Goal: Transaction & Acquisition: Purchase product/service

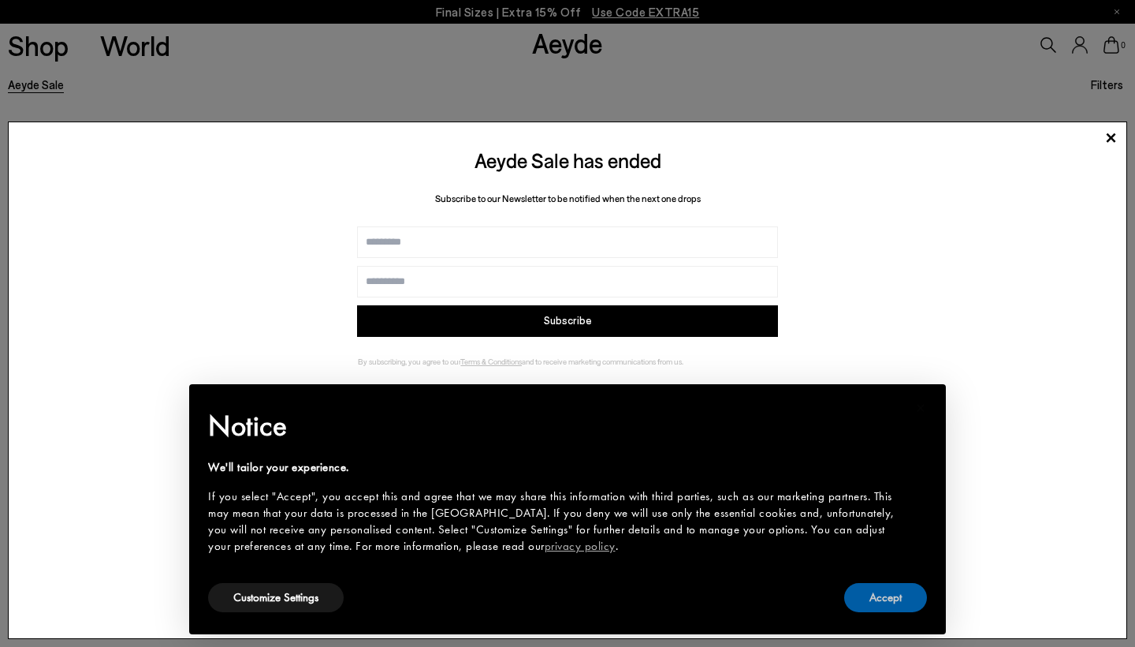
click at [899, 595] on button "Accept" at bounding box center [885, 597] width 83 height 29
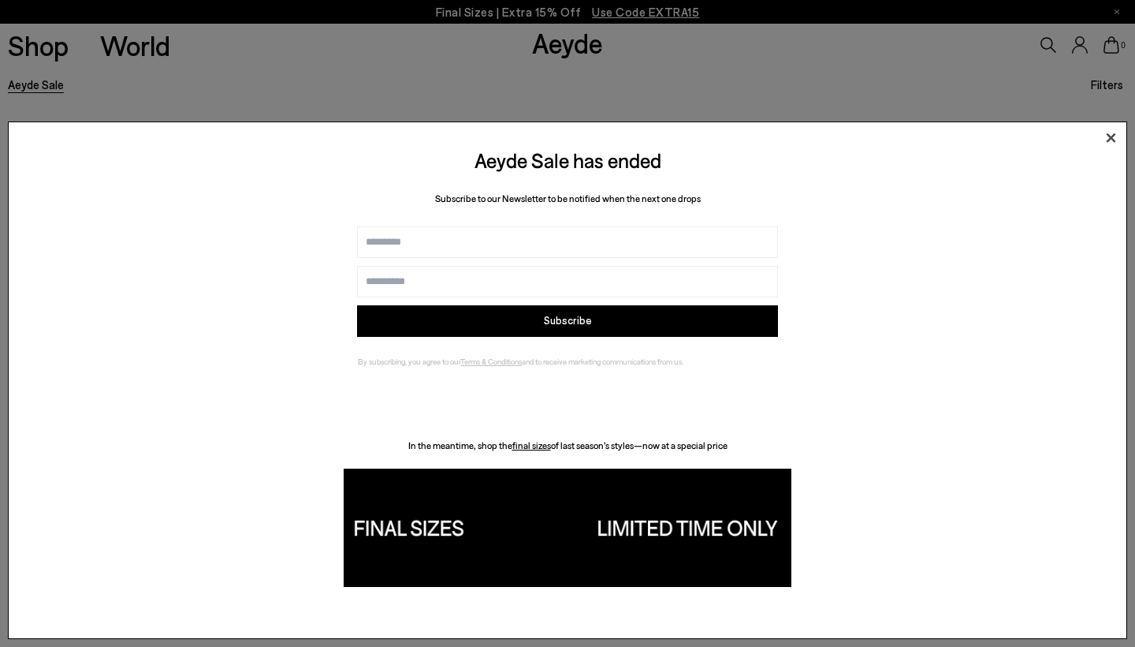
click at [1109, 134] on icon at bounding box center [1111, 137] width 9 height 9
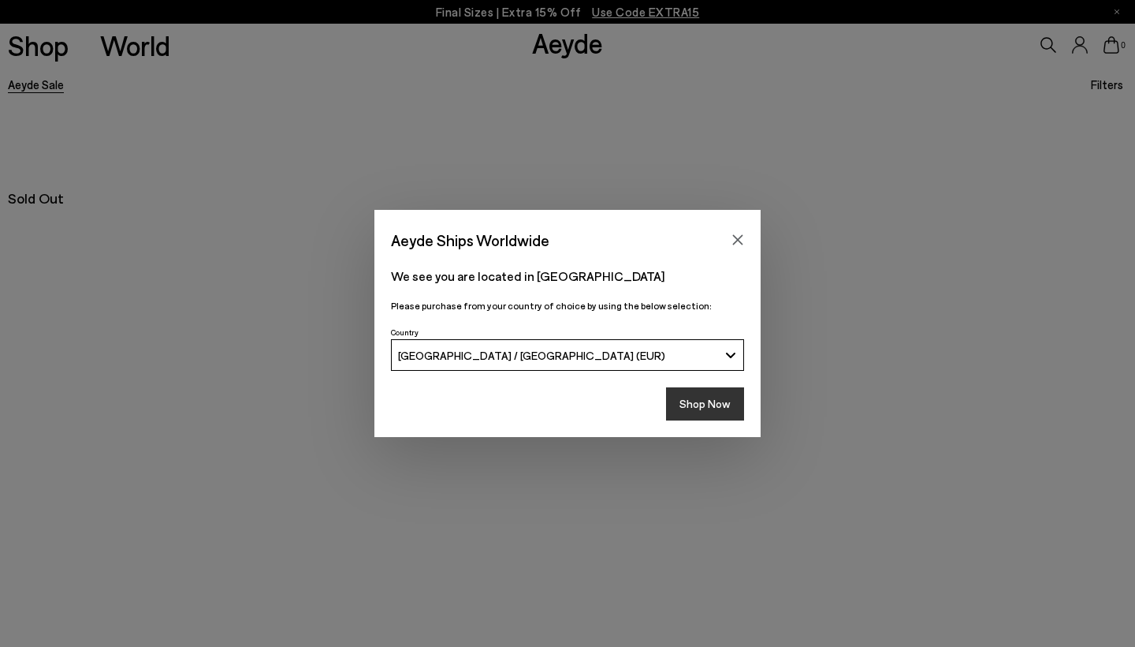
click at [705, 411] on button "Shop Now" at bounding box center [705, 403] width 78 height 33
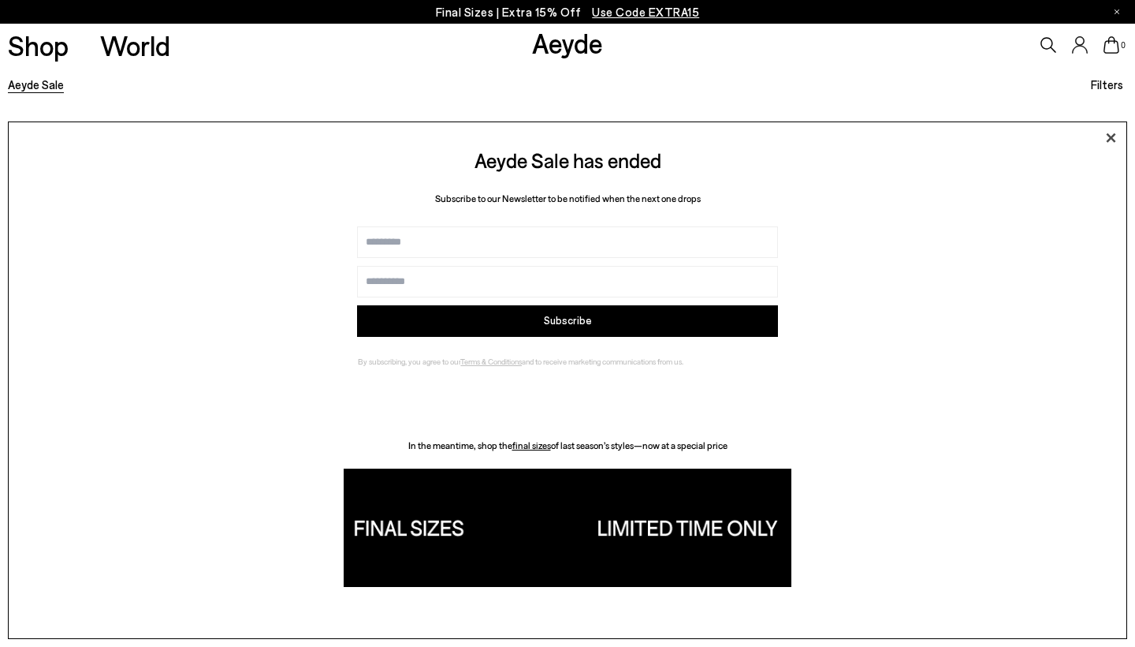
click at [1113, 142] on icon at bounding box center [1111, 138] width 24 height 24
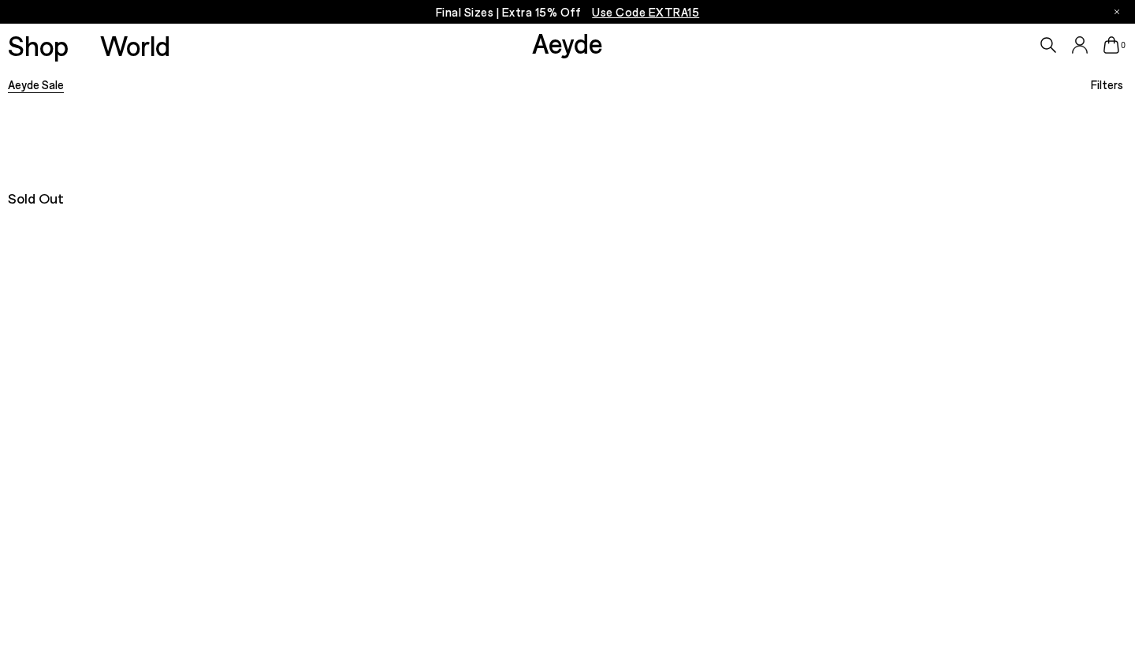
click at [42, 84] on link "Aeyde Sale" at bounding box center [36, 84] width 56 height 14
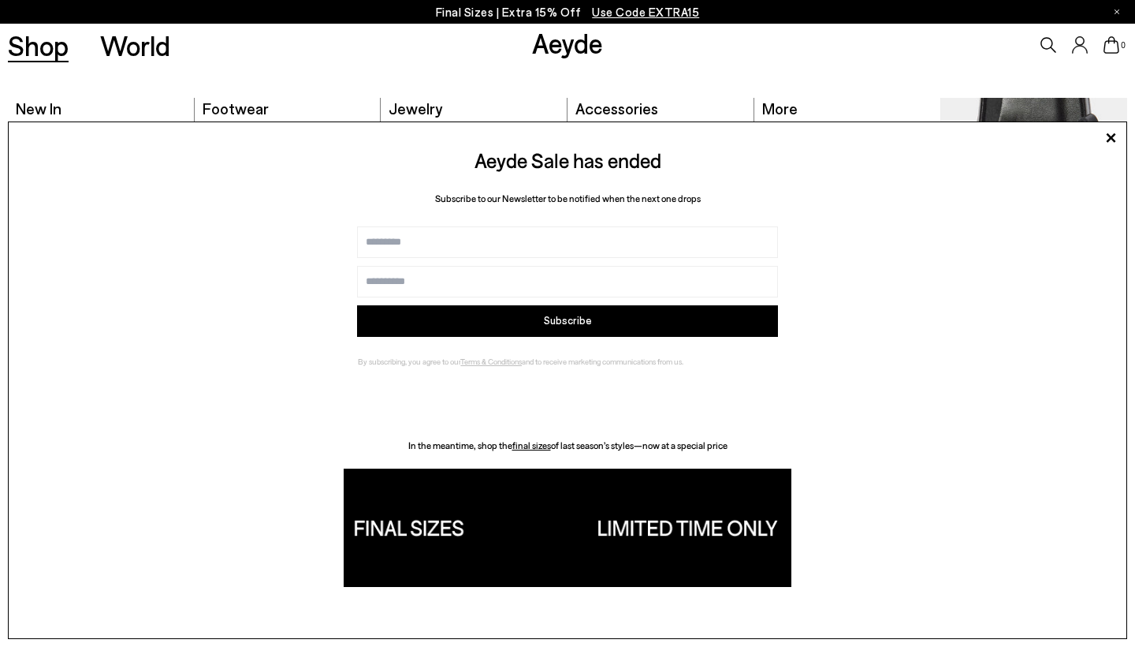
click at [49, 51] on link "Shop" at bounding box center [38, 46] width 61 height 28
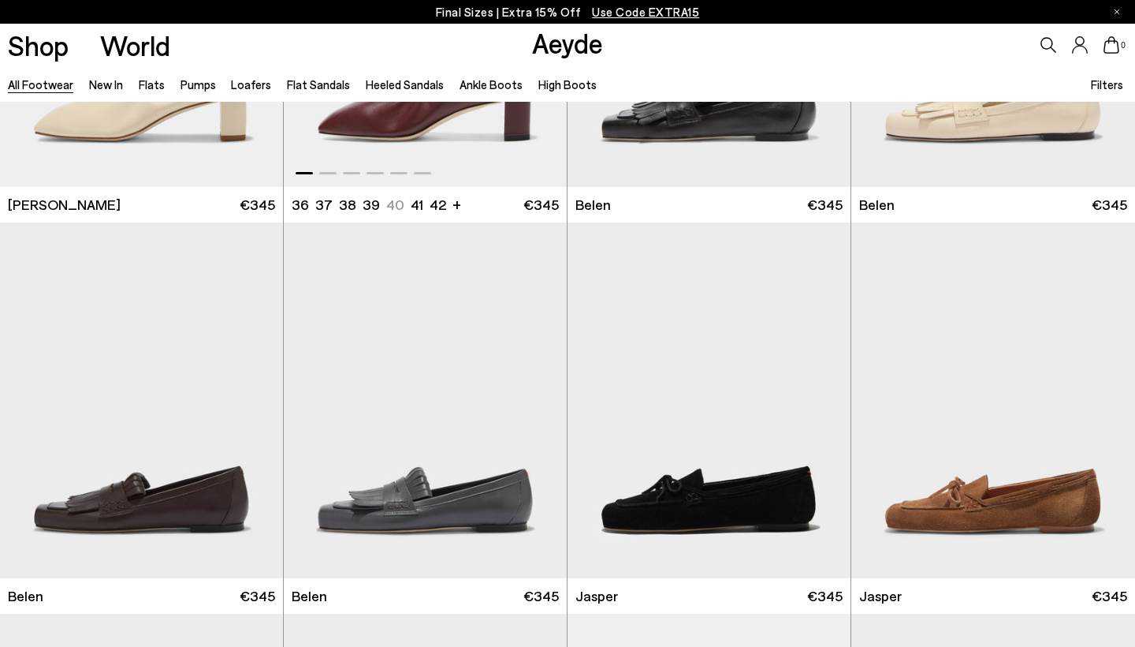
scroll to position [710, 0]
